Goal: Information Seeking & Learning: Find contact information

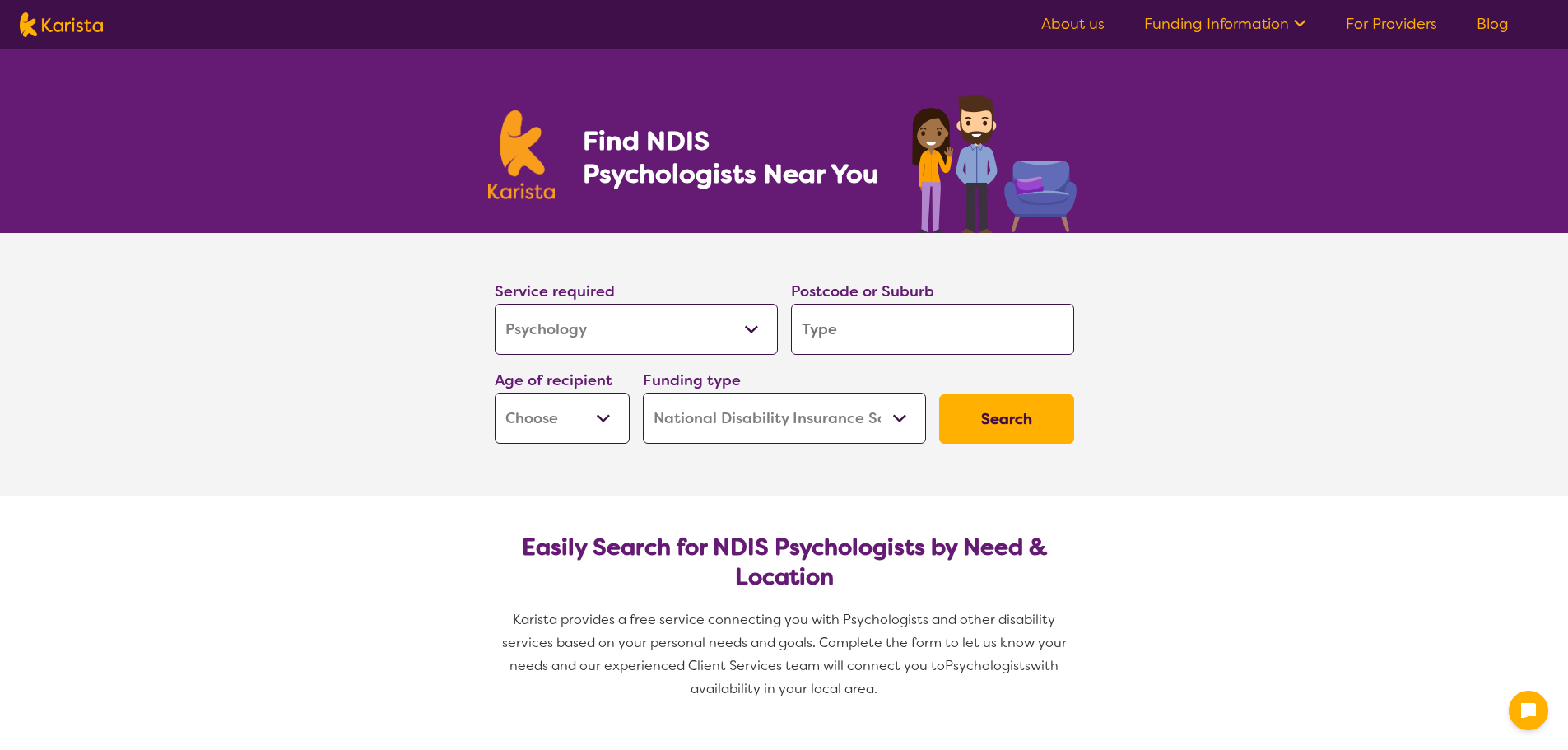
select select "Psychology"
select select "NDIS"
select select "Psychology"
select select "NDIS"
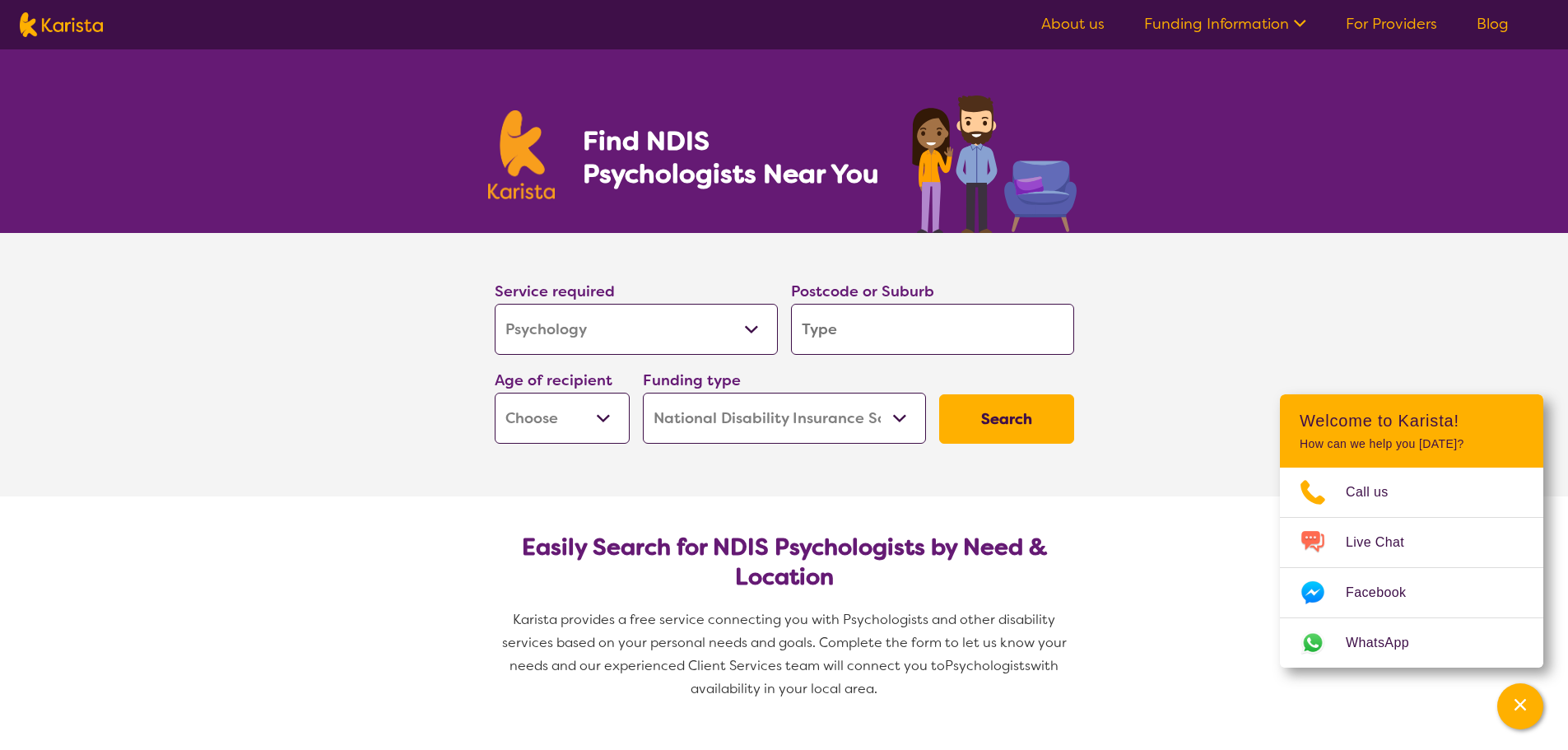
click at [844, 323] on input "search" at bounding box center [933, 328] width 283 height 51
click at [831, 328] on input "search" at bounding box center [933, 328] width 283 height 51
paste input "4107"
type input "4107"
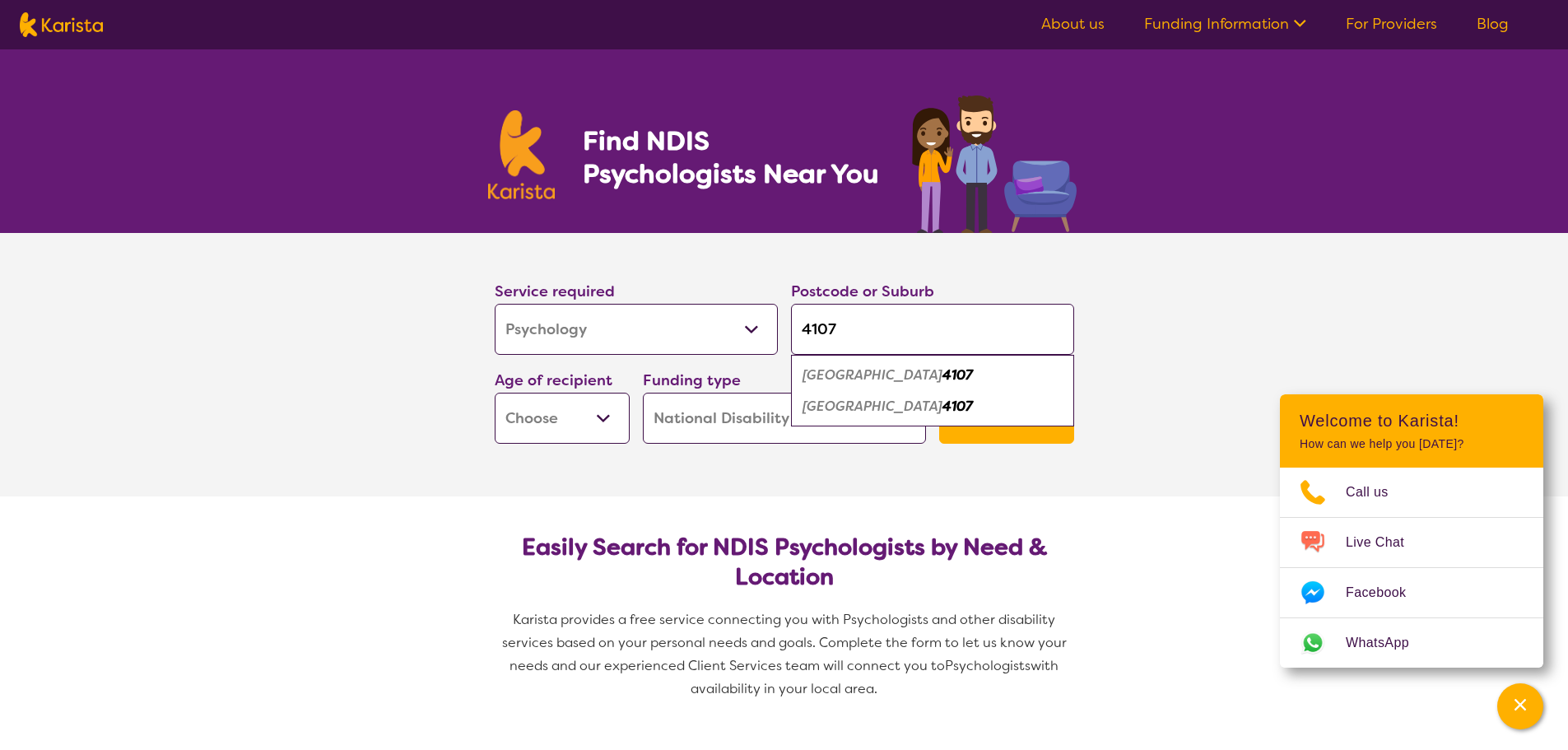
type input "4107"
click at [608, 417] on select "Early Childhood - 0 to 9 Child - 10 to 11 Adolescent - 12 to 17 Adult - 18 to 6…" at bounding box center [562, 418] width 135 height 51
select select "AD"
click at [495, 393] on select "Early Childhood - 0 to 9 Child - 10 to 11 Adolescent - 12 to 17 Adult - 18 to 6…" at bounding box center [562, 418] width 135 height 51
select select "AD"
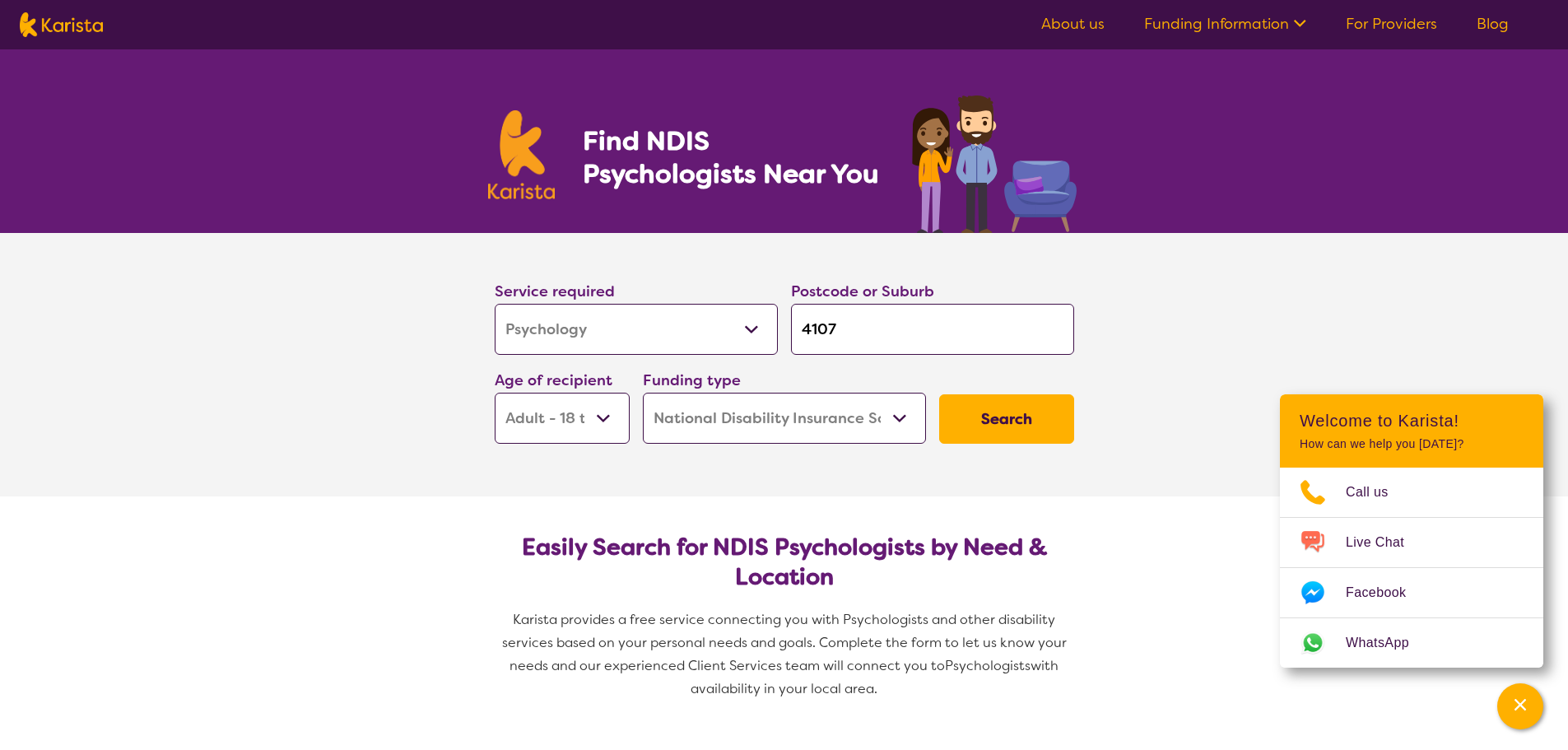
click at [890, 422] on select "Home Care Package (HCP) National Disability Insurance Scheme (NDIS) I don't know" at bounding box center [784, 418] width 283 height 51
click at [643, 393] on select "Home Care Package (HCP) National Disability Insurance Scheme (NDIS) I don't know" at bounding box center [784, 418] width 283 height 51
click at [1009, 414] on button "Search" at bounding box center [1006, 418] width 135 height 49
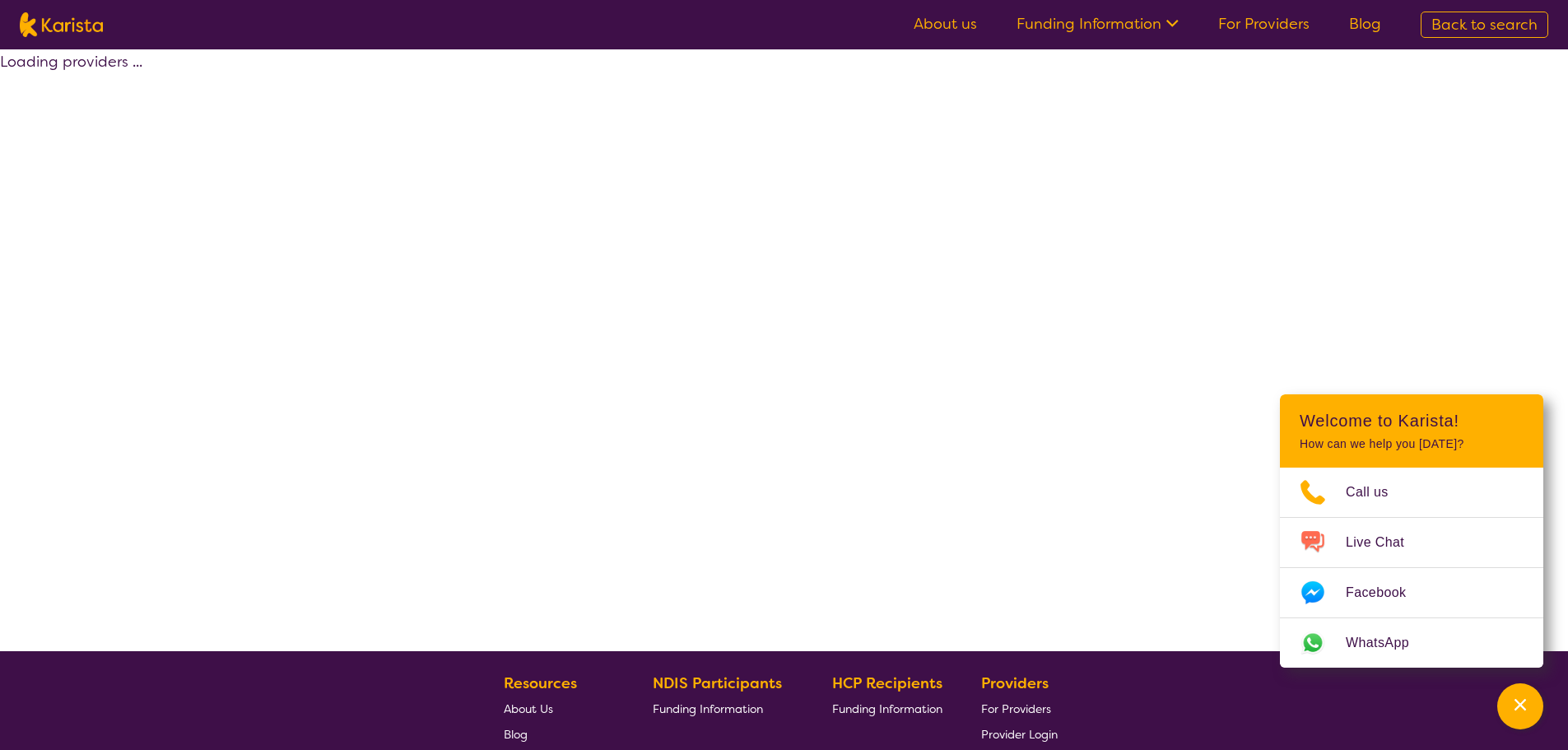
select select "by_score"
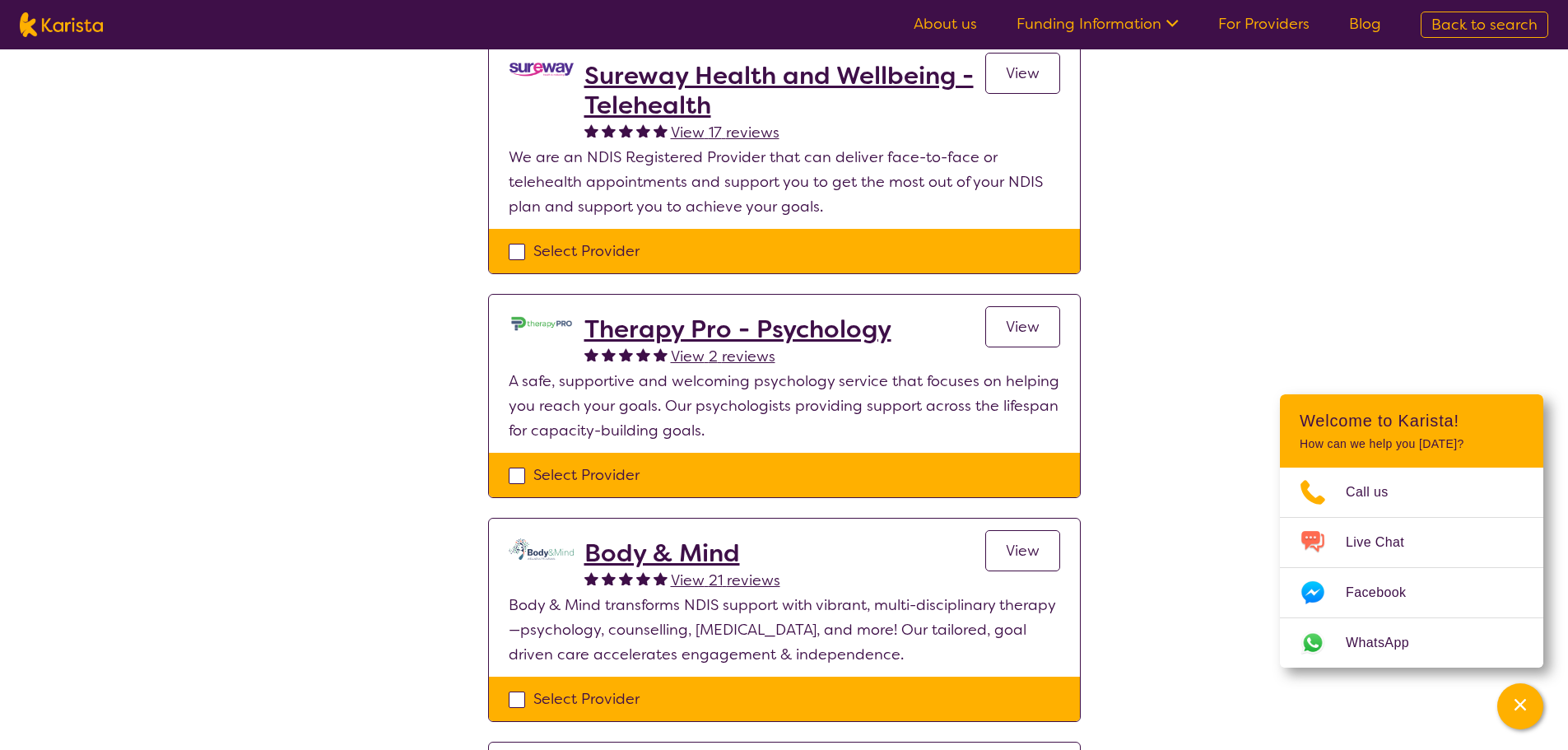
scroll to position [412, 0]
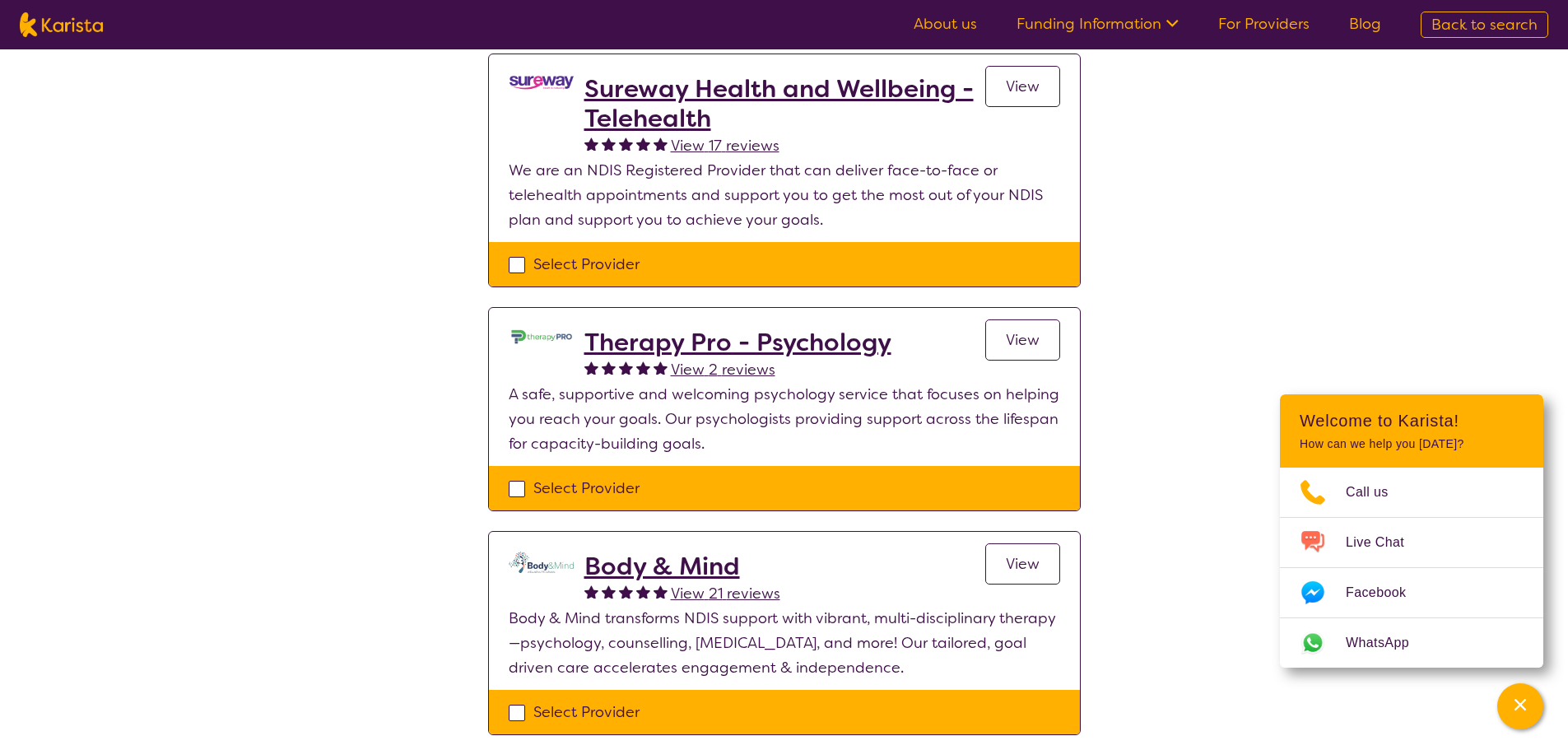
click at [1030, 558] on span "View" at bounding box center [1023, 564] width 34 height 20
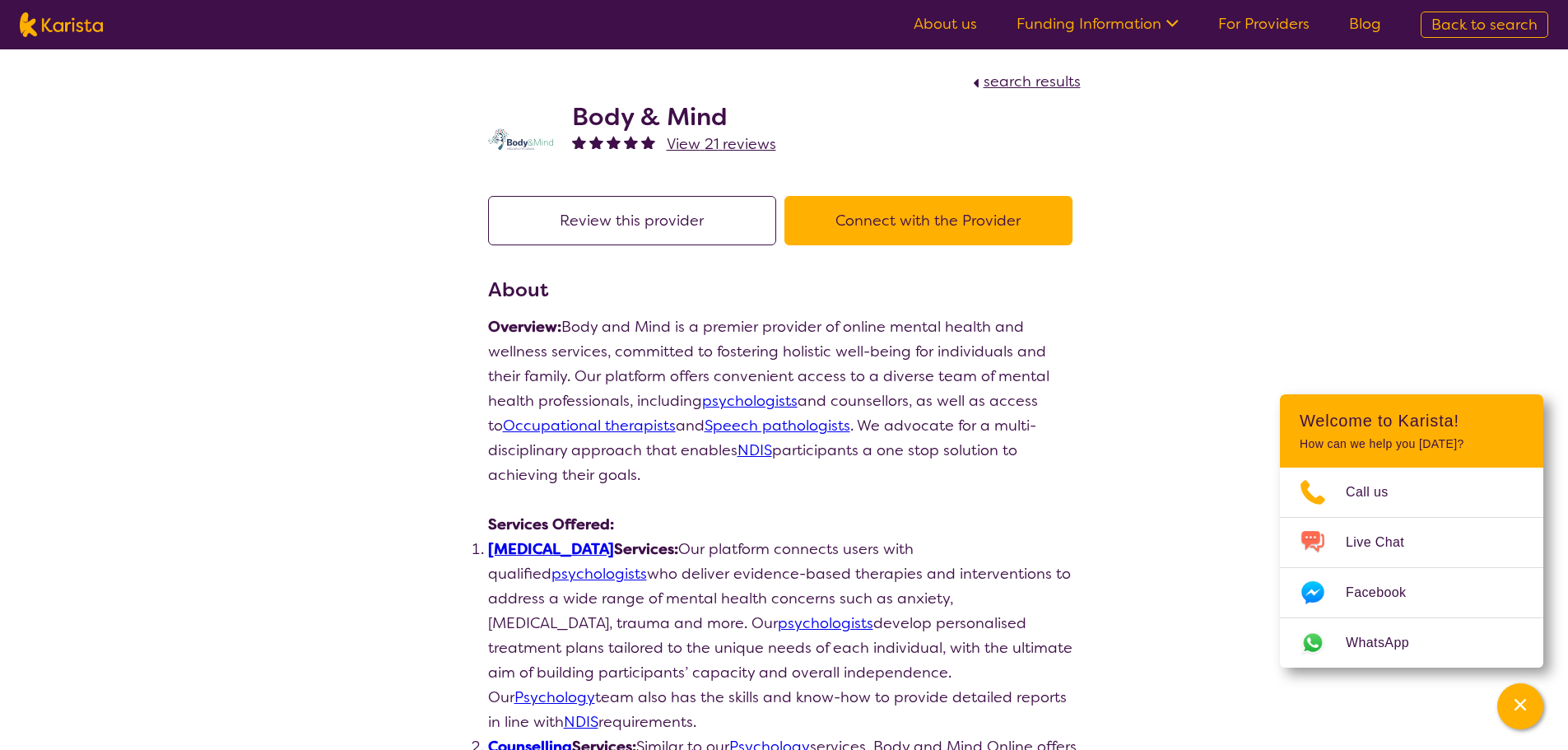
click at [1260, 23] on link "For Providers" at bounding box center [1264, 24] width 91 height 20
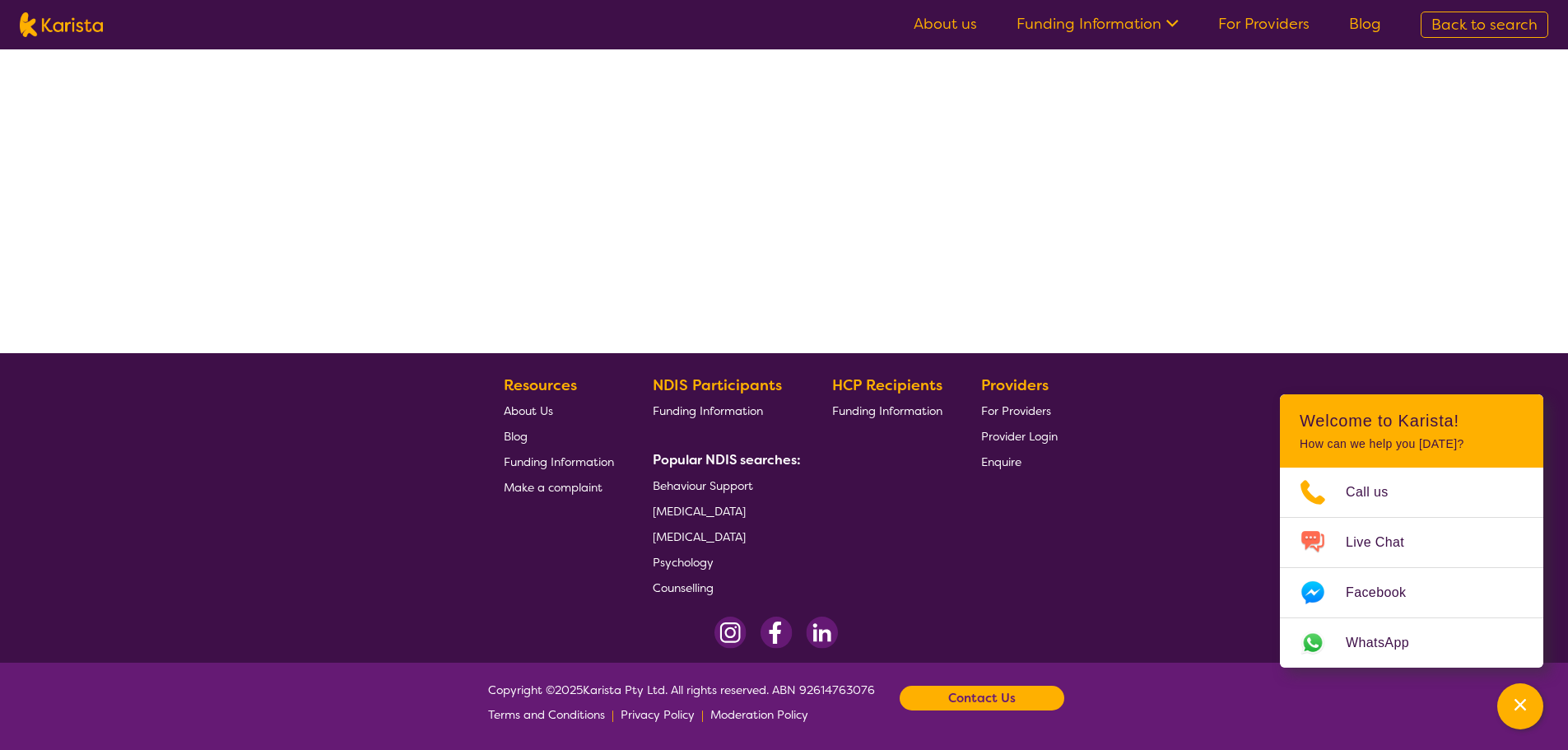
select select "by_score"
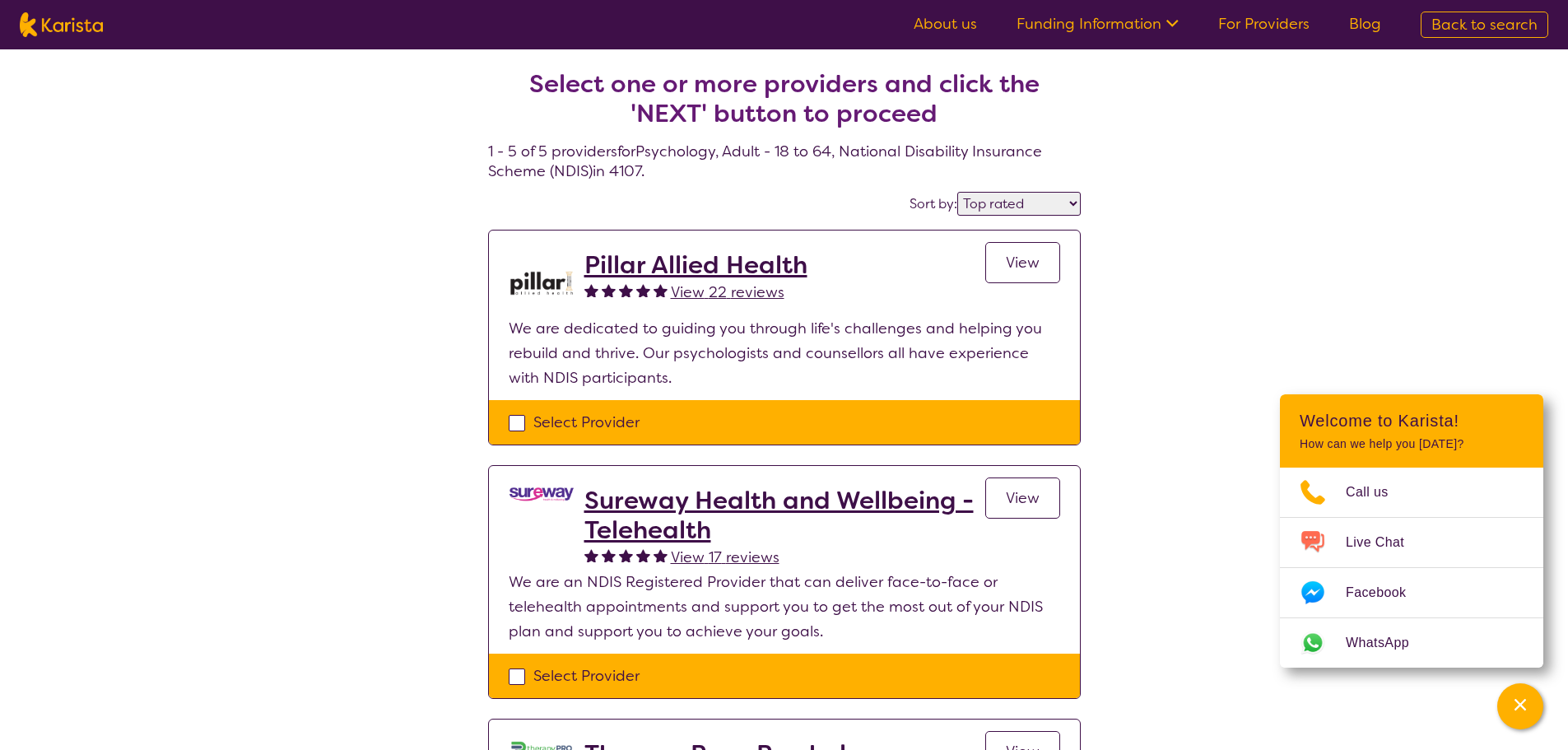
click at [704, 260] on h2 "Pillar Allied Health" at bounding box center [695, 265] width 223 height 30
click at [1065, 200] on select "Highly reviewed Top rated" at bounding box center [1018, 203] width 124 height 24
select select "highly_reviewed"
click at [958, 192] on select "Highly reviewed Top rated" at bounding box center [1018, 203] width 124 height 24
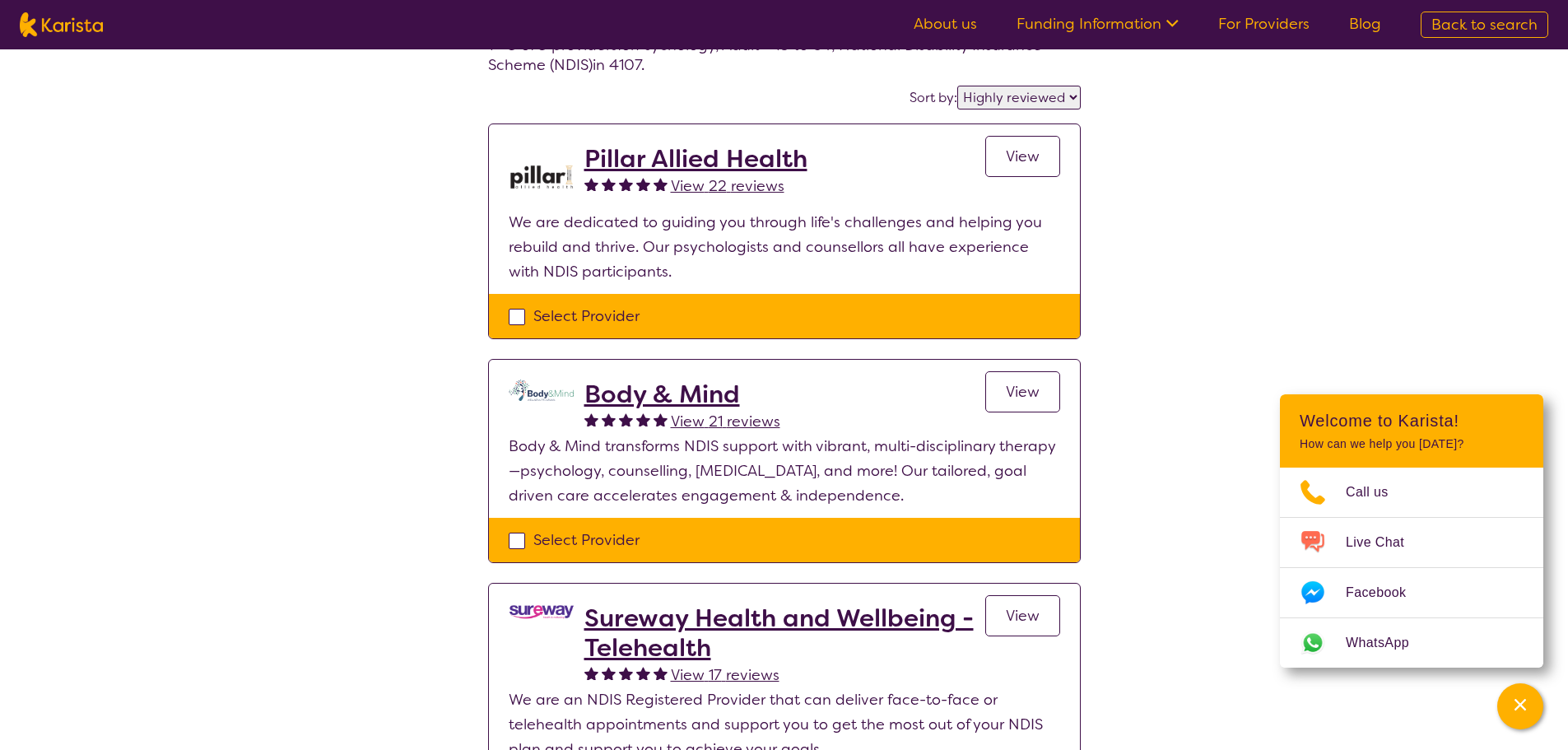
scroll to position [82, 0]
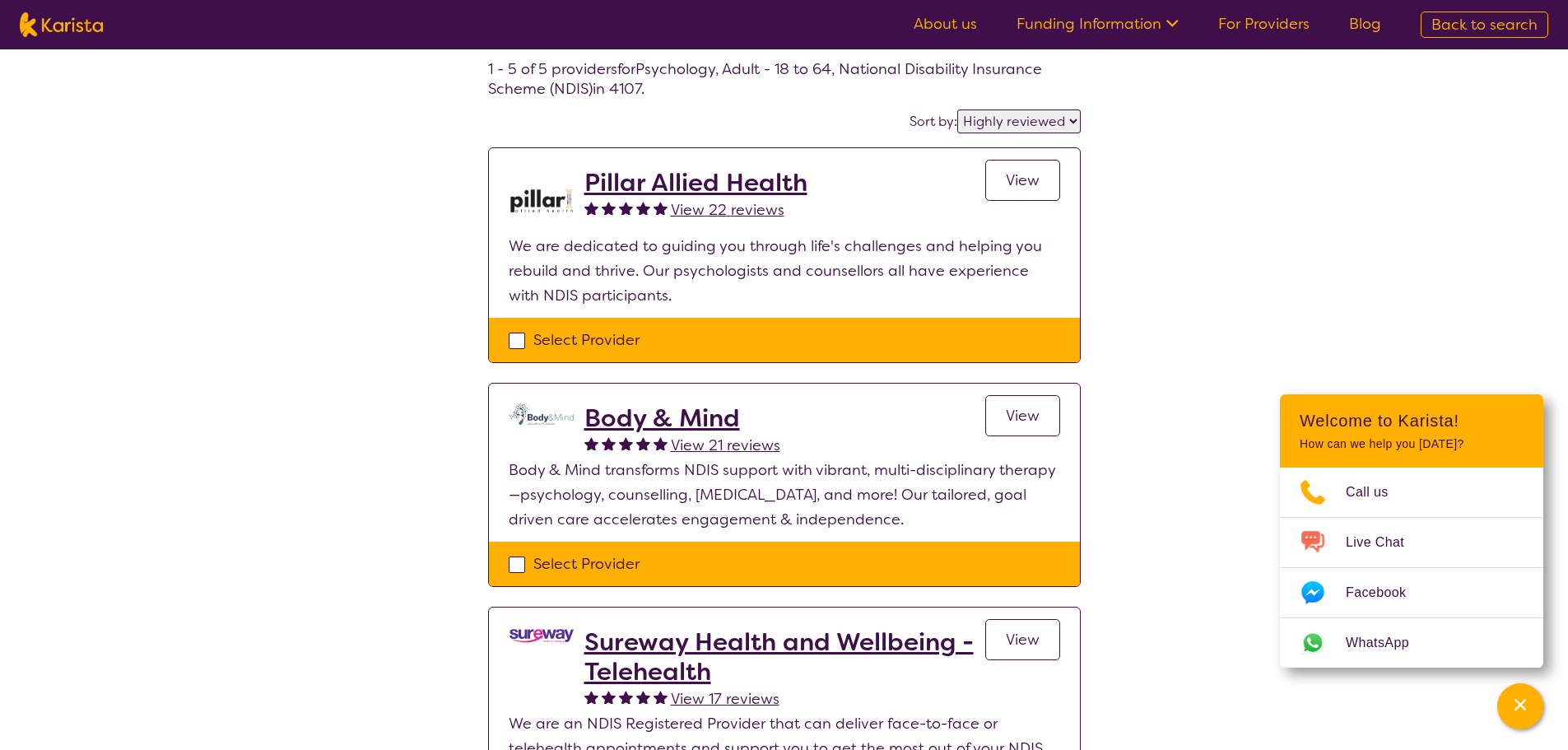
click at [639, 182] on h2 "Pillar Allied Health" at bounding box center [695, 183] width 223 height 30
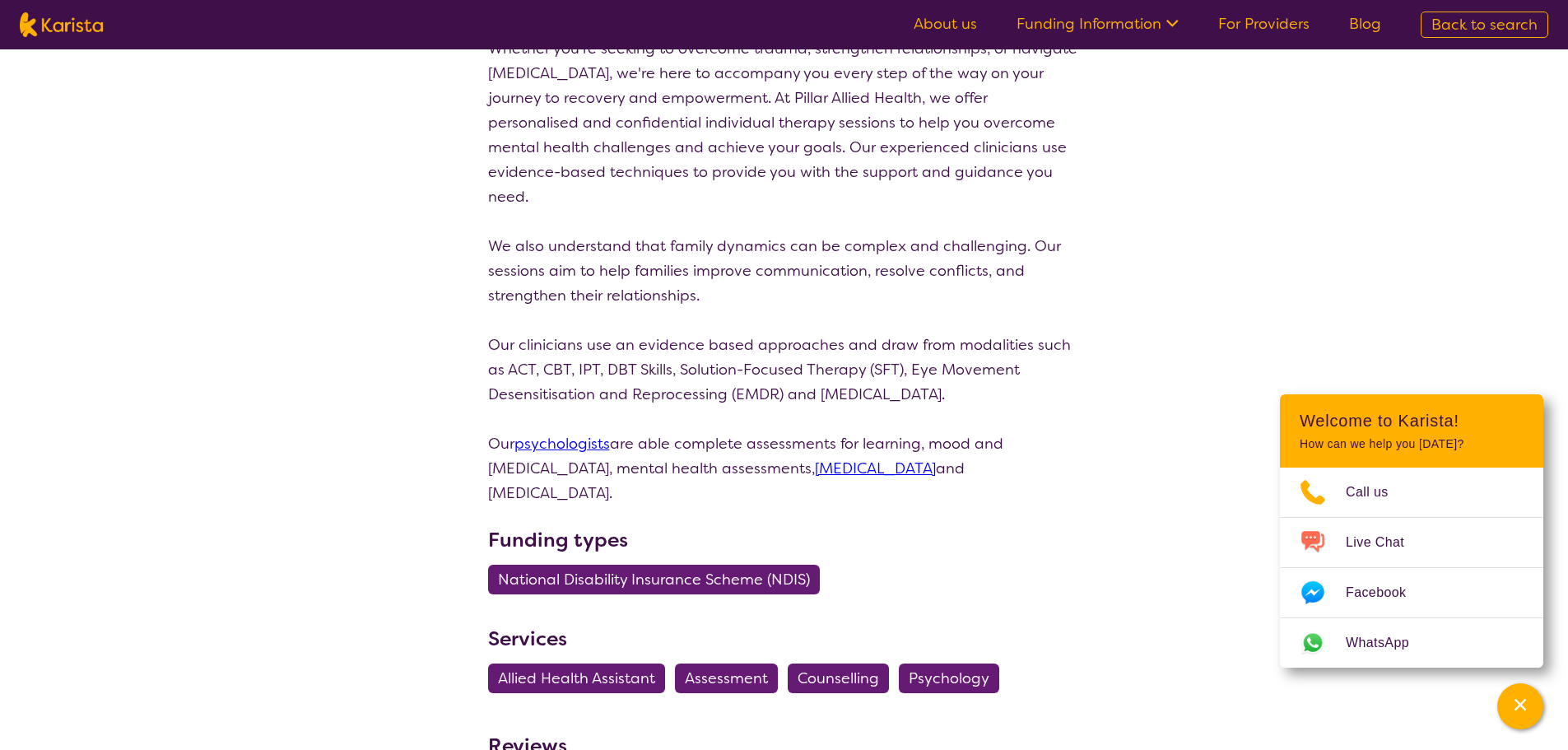
scroll to position [576, 0]
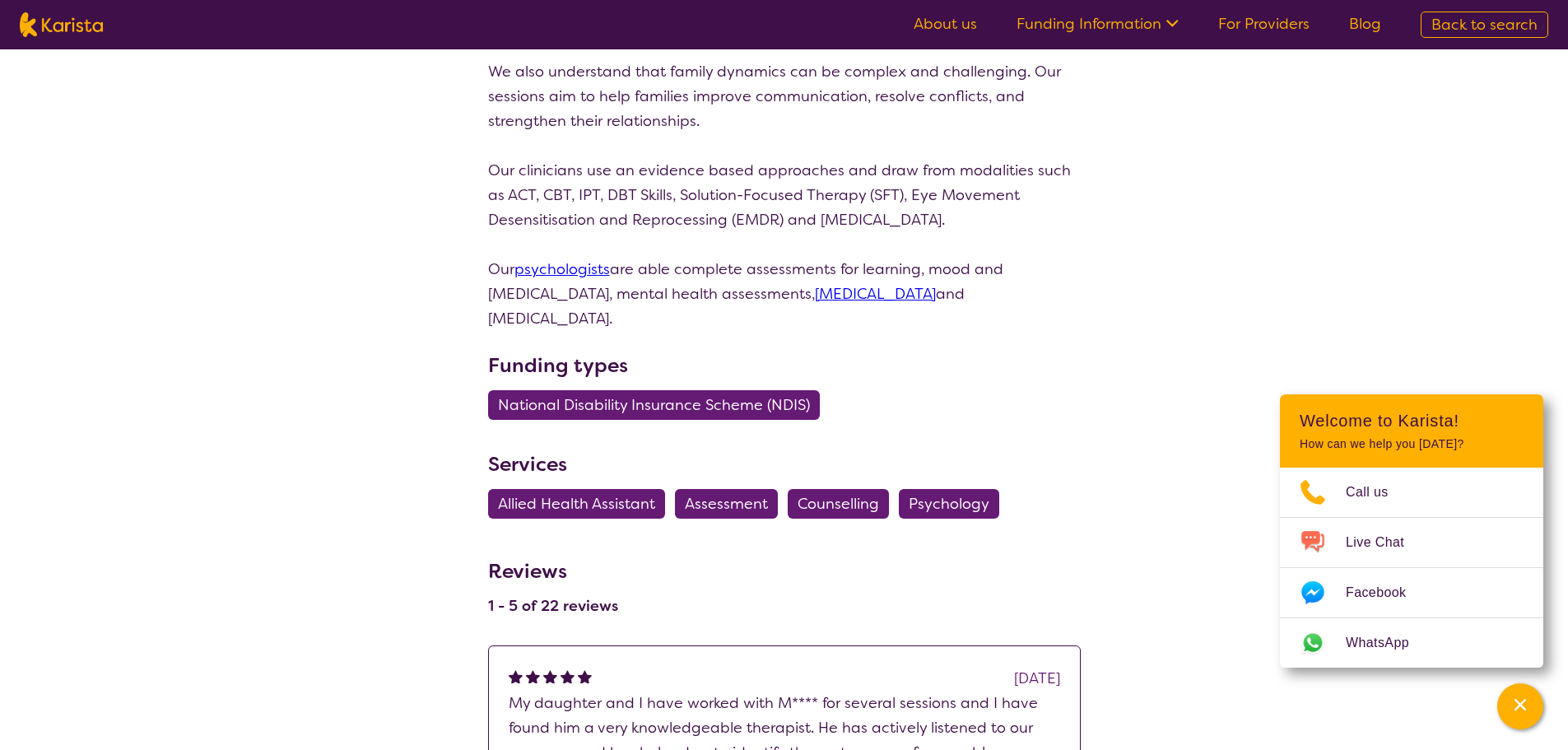
click at [950, 489] on span "Psychology" at bounding box center [949, 503] width 81 height 30
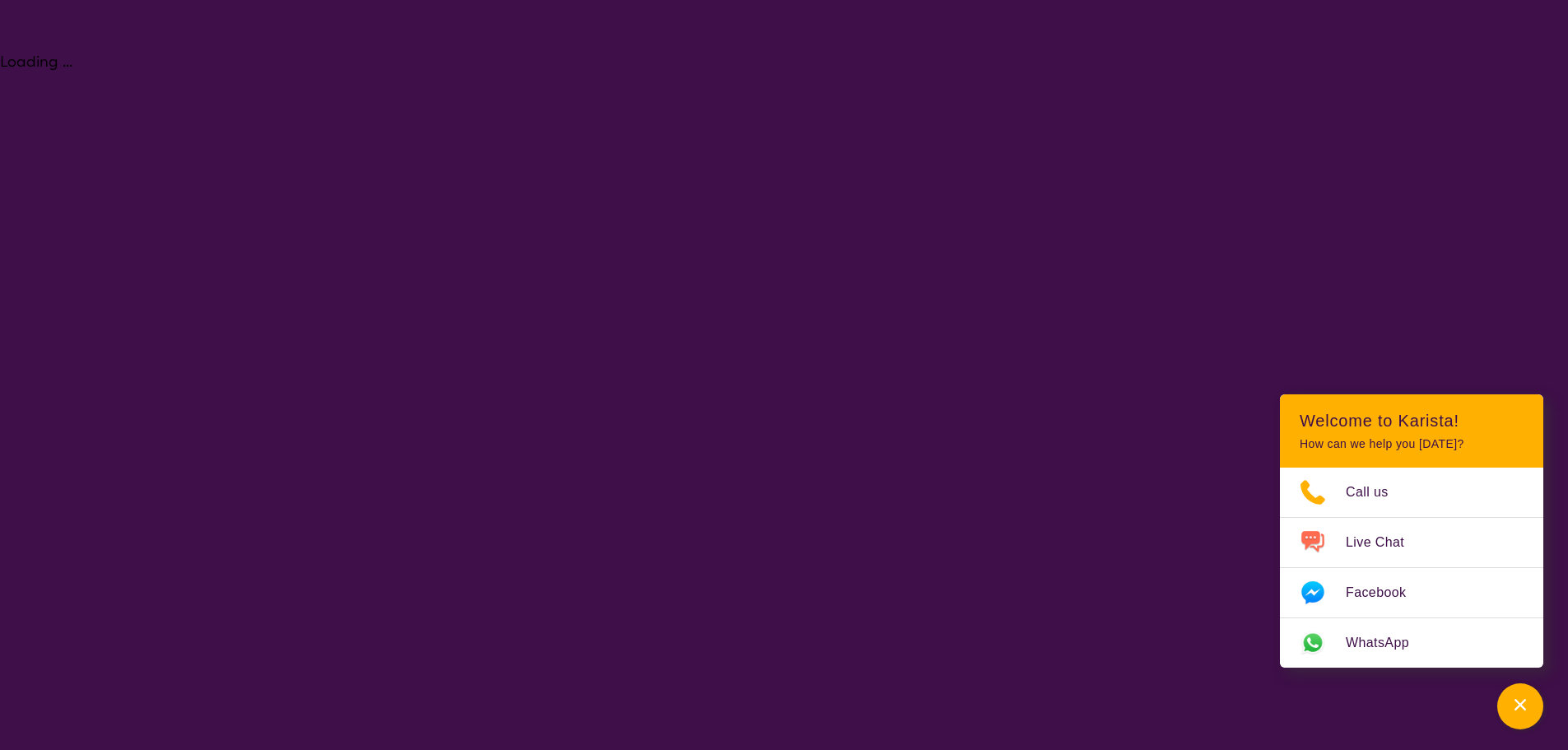
select select "Psychology"
select select "AD"
select select "NDIS"
select select "Psychology"
select select "AD"
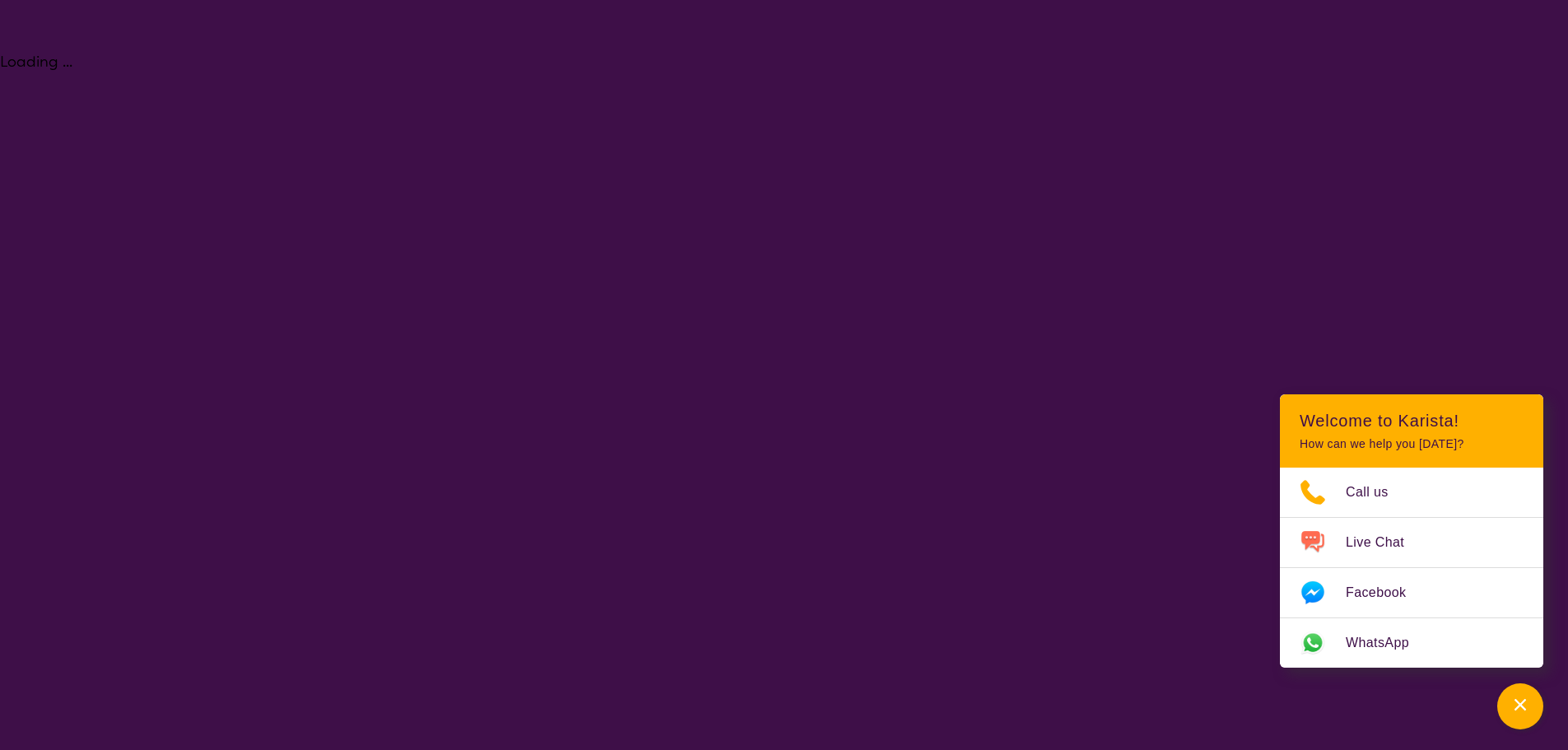
select select "NDIS"
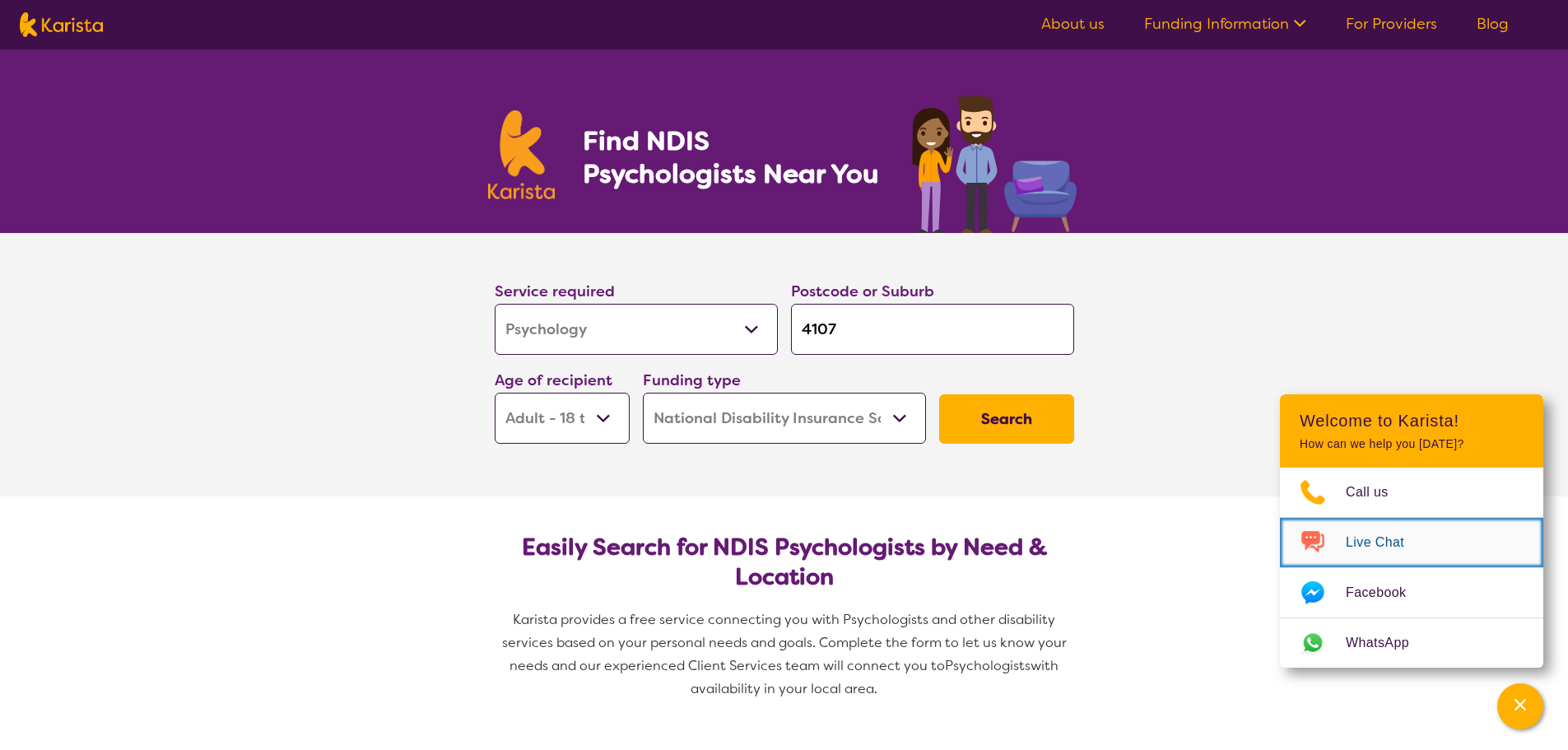
click at [1352, 543] on span "Live Chat" at bounding box center [1384, 542] width 78 height 25
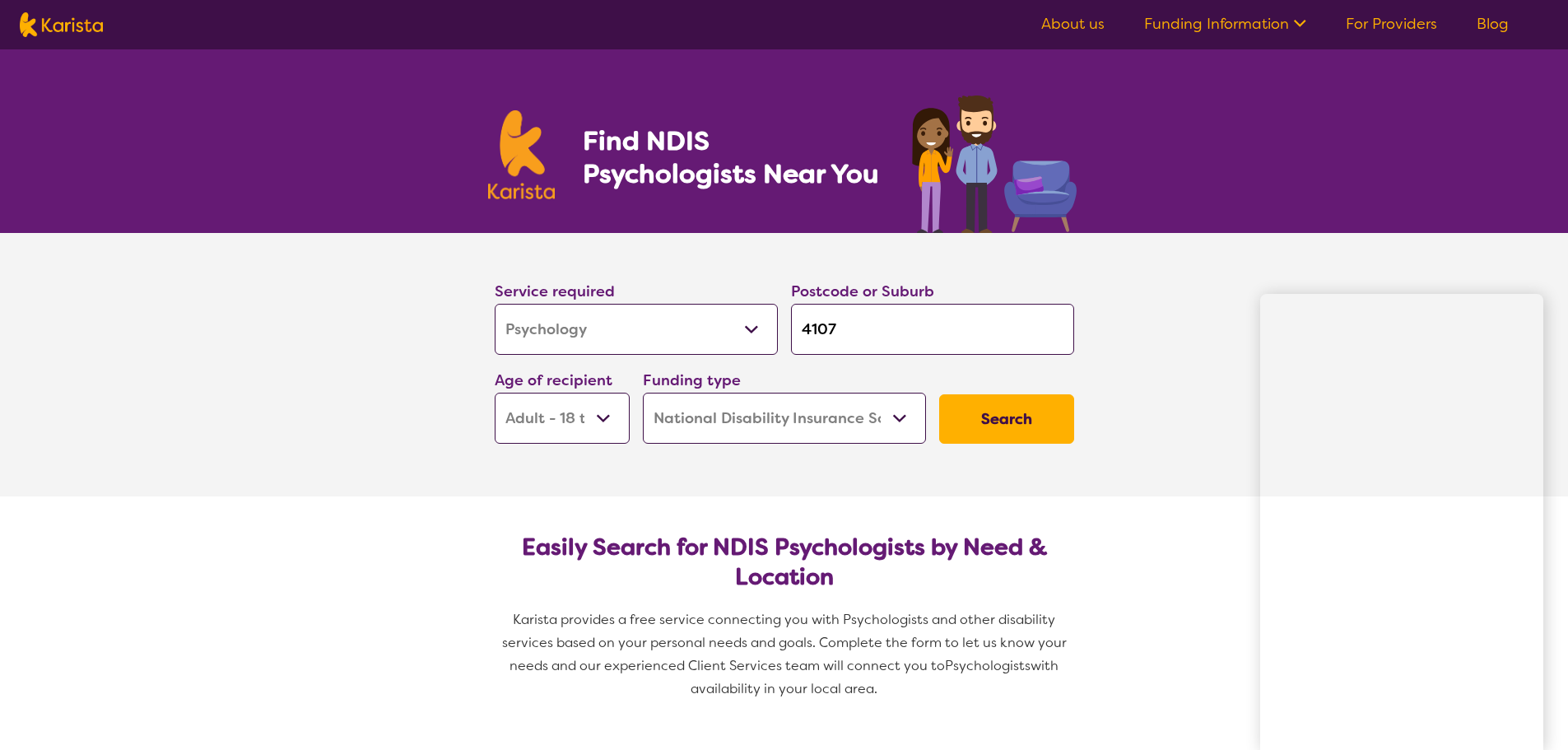
drag, startPoint x: 844, startPoint y: 326, endPoint x: 795, endPoint y: 326, distance: 49.0
click at [795, 326] on input "4107" at bounding box center [933, 328] width 283 height 51
drag, startPoint x: 1263, startPoint y: 465, endPoint x: 1257, endPoint y: 449, distance: 17.1
click at [1216, 442] on section "Service required Allied Health Assistant Assessment ([MEDICAL_DATA] or [MEDICAL…" at bounding box center [784, 364] width 1568 height 263
click at [1297, 24] on icon at bounding box center [1297, 21] width 17 height 17
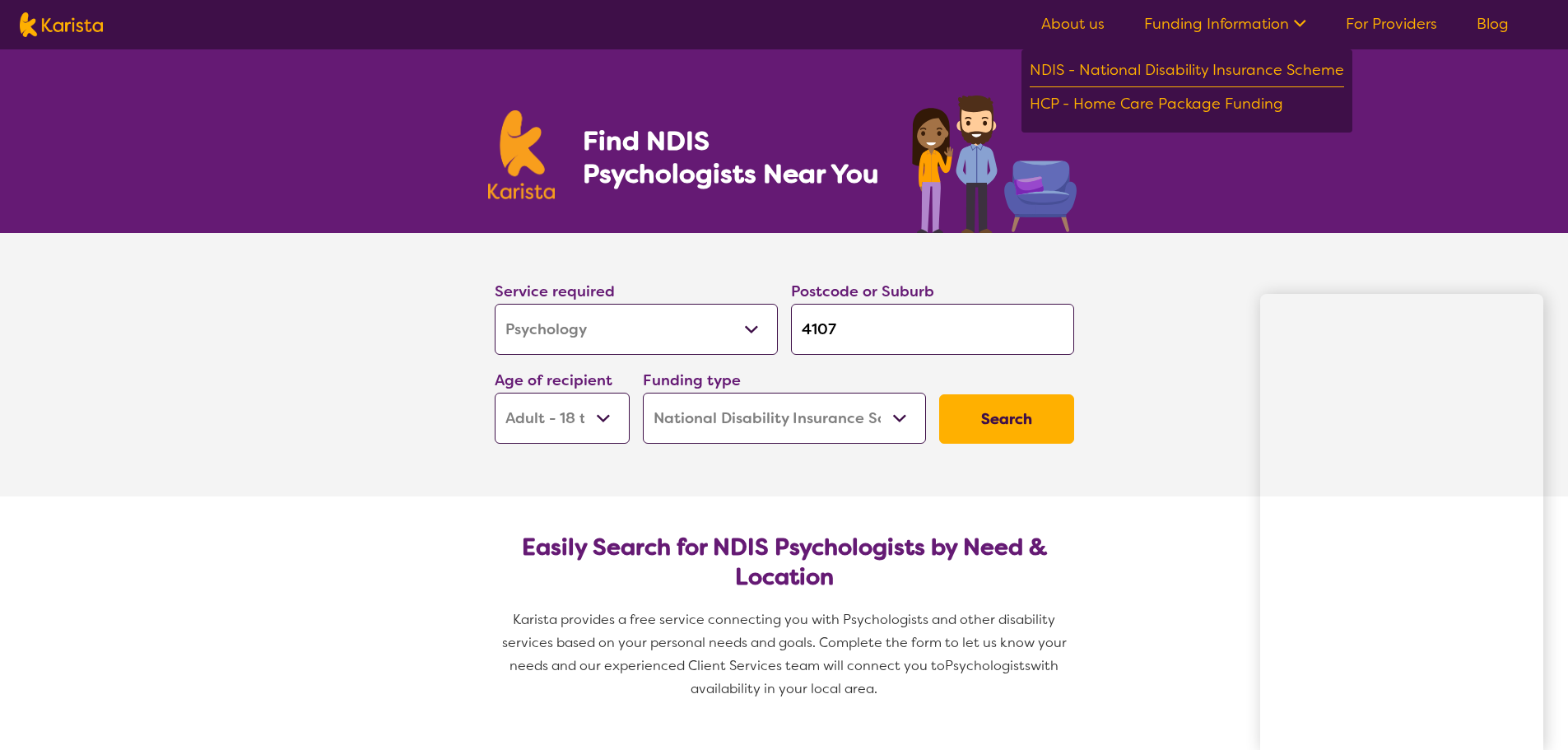
click at [1440, 103] on div "Find NDIS Psychologists Near You" at bounding box center [784, 141] width 1568 height 183
click at [1424, 25] on link "For Providers" at bounding box center [1391, 24] width 91 height 20
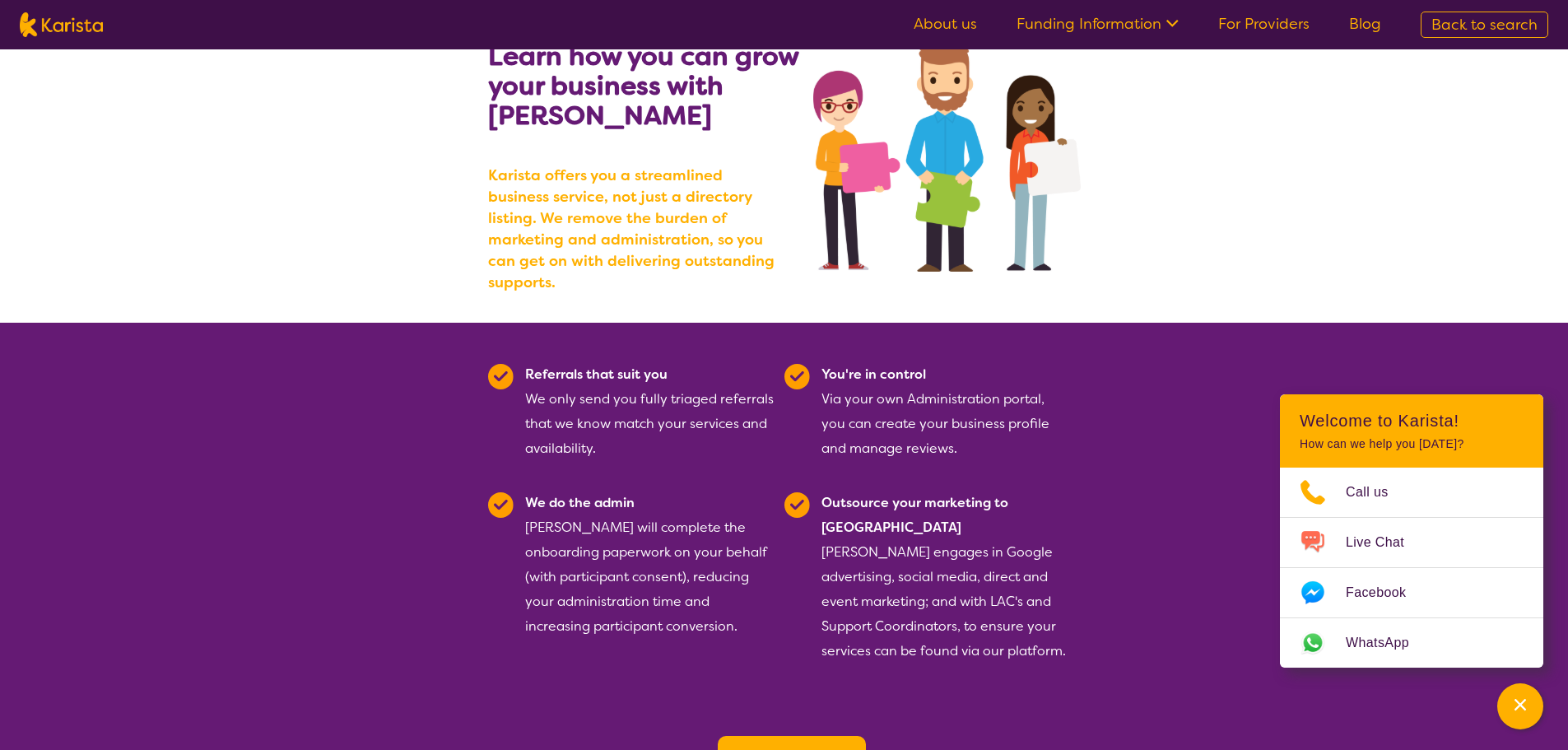
scroll to position [412, 0]
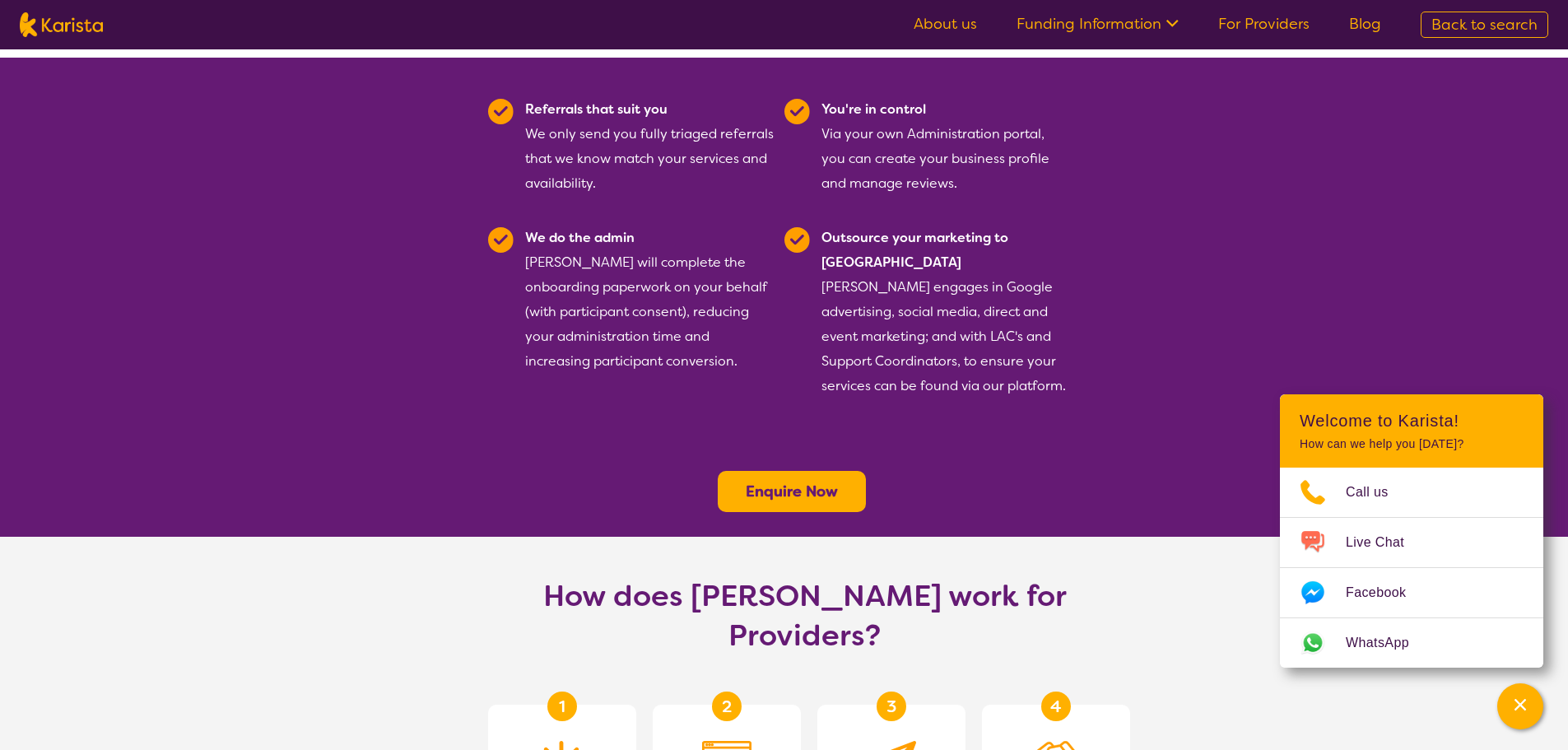
click at [752, 482] on b "Enquire Now" at bounding box center [791, 491] width 92 height 20
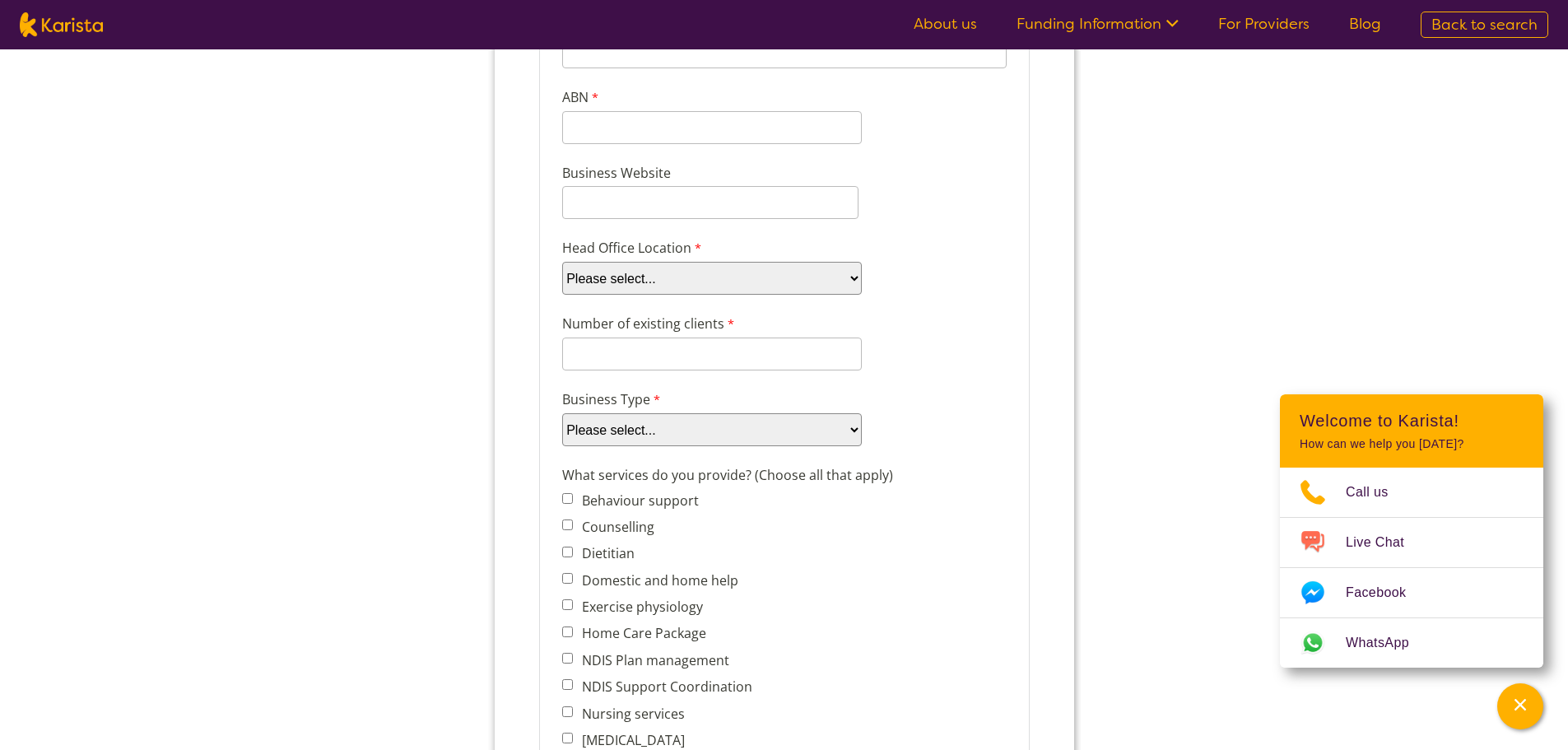
scroll to position [494, 0]
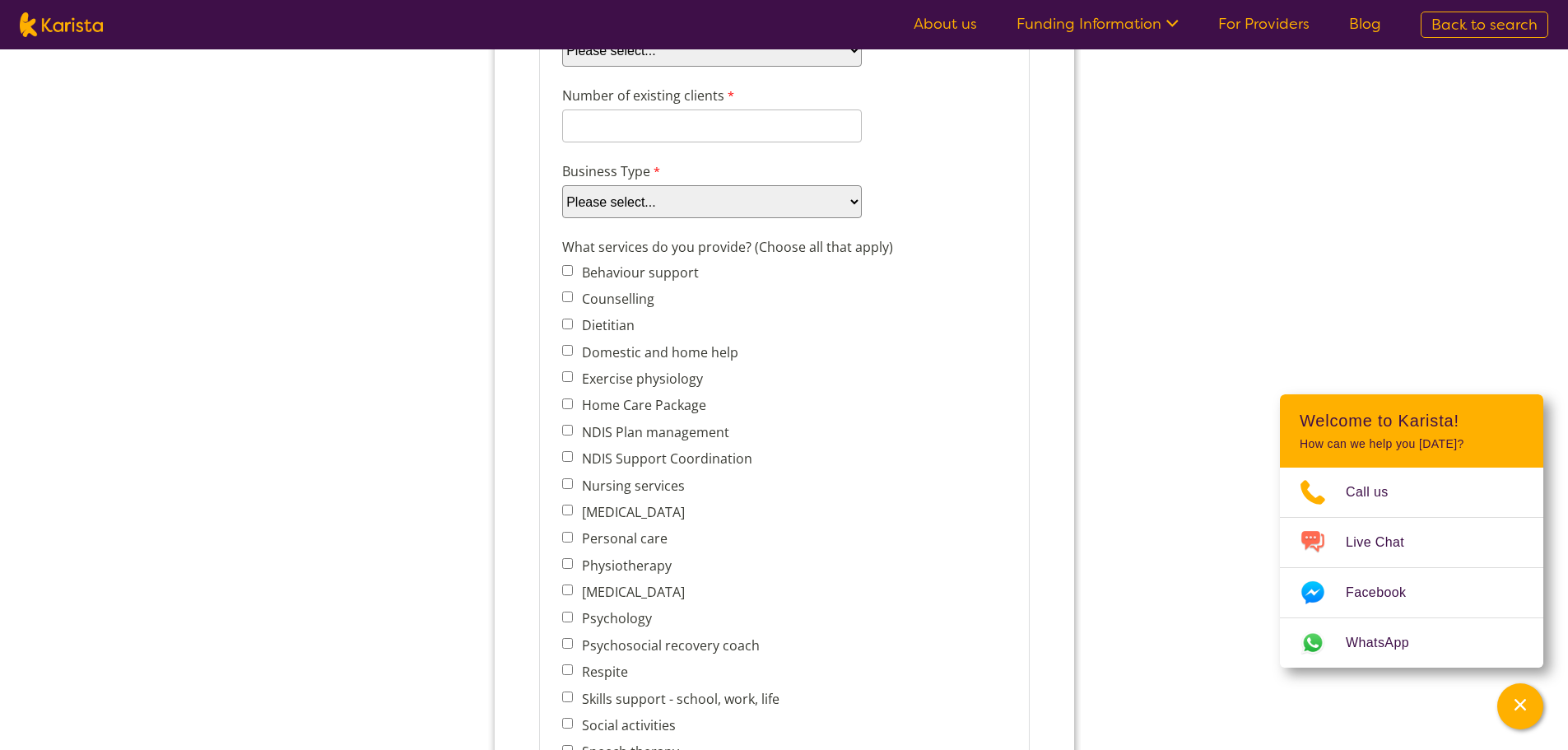
click at [569, 617] on input "Psychology" at bounding box center [567, 617] width 11 height 11
checkbox input "true"
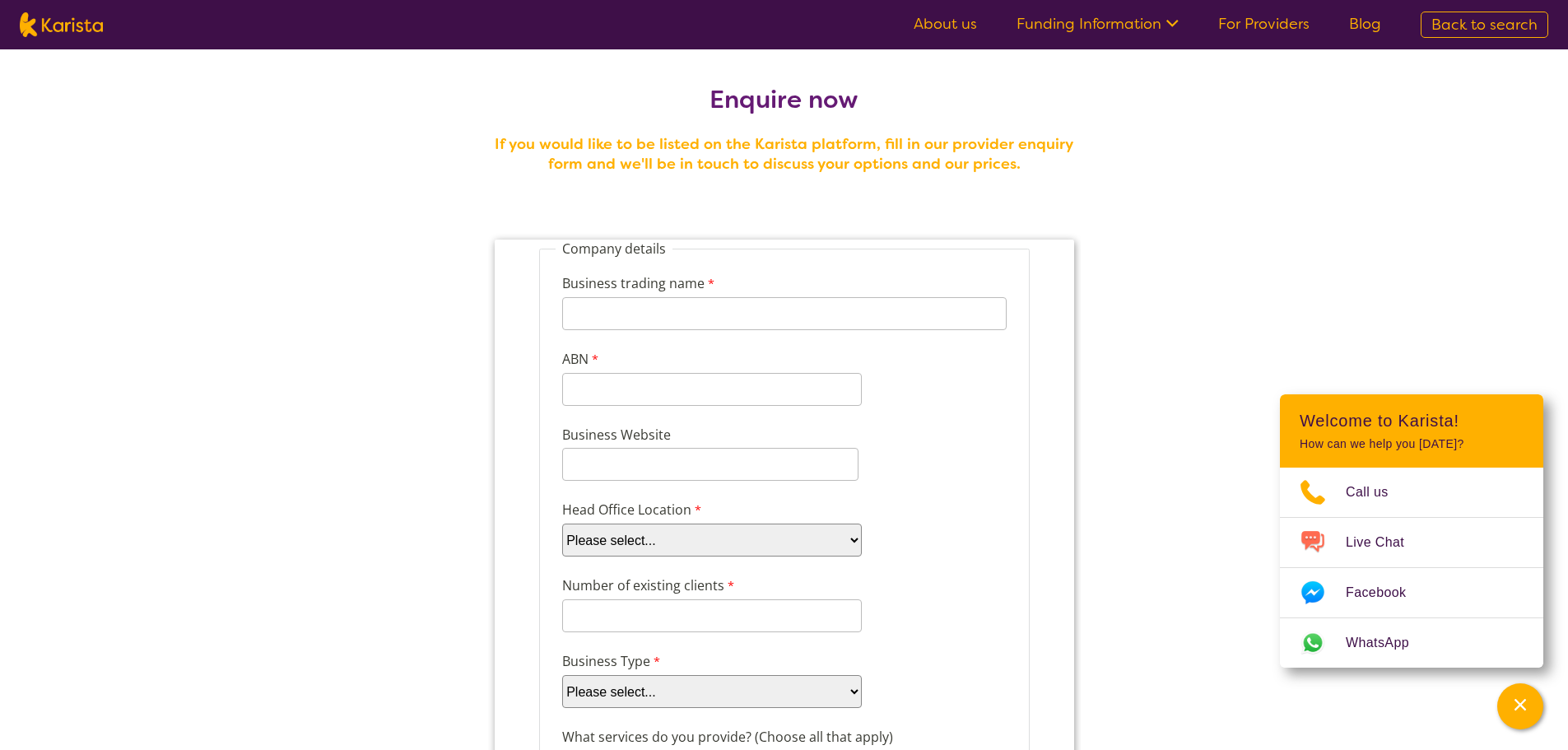
scroll to position [0, 0]
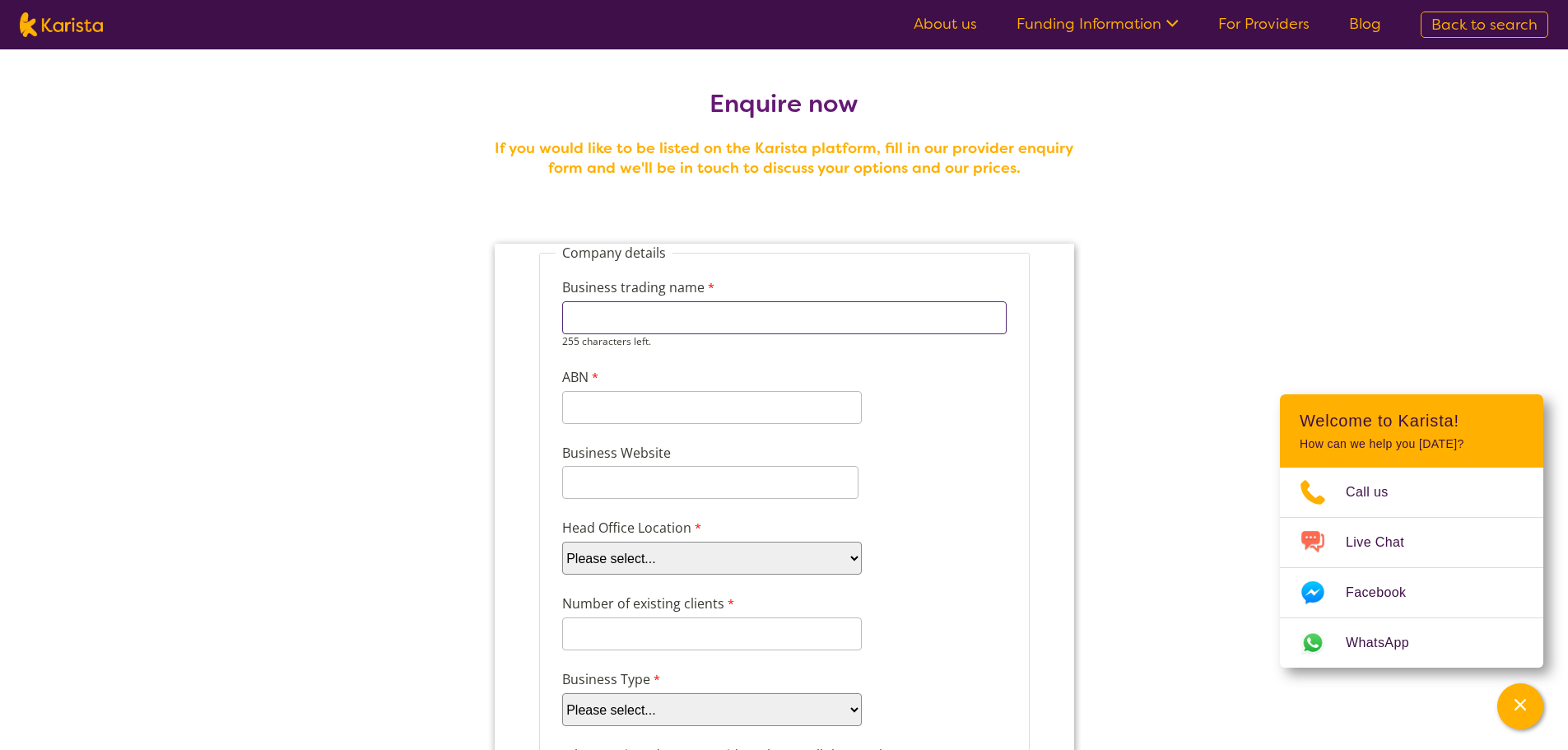
click at [636, 308] on input "Business trading name" at bounding box center [783, 318] width 445 height 33
